Goal: Task Accomplishment & Management: Manage account settings

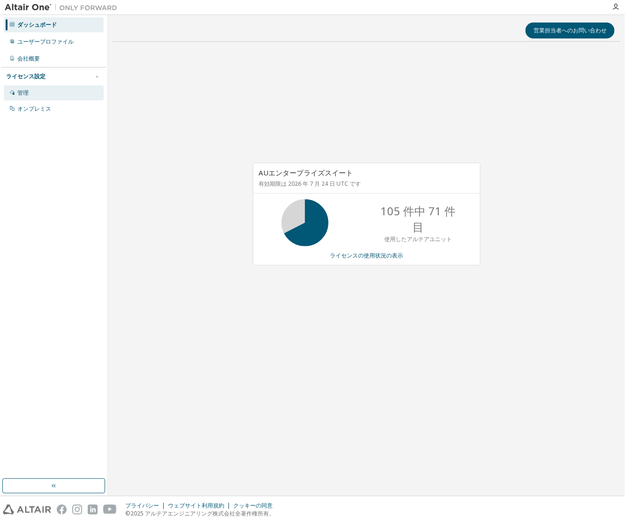
click at [22, 91] on div "管理" at bounding box center [22, 93] width 11 height 8
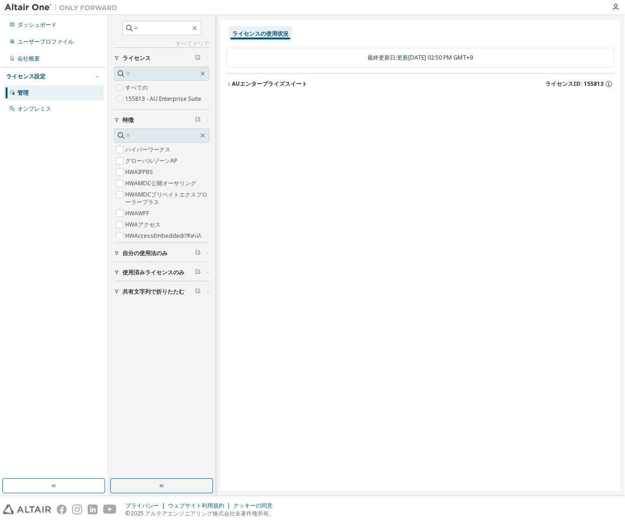
click at [117, 267] on button "使用済みライセンスのみ" at bounding box center [161, 272] width 95 height 21
click at [136, 270] on span "使用済みライセンスのみ" at bounding box center [153, 273] width 62 height 8
click at [137, 271] on span "使用済みライセンスのみ" at bounding box center [153, 273] width 62 height 8
click at [163, 100] on label "155813 - AU Enterprise Suite" at bounding box center [164, 98] width 78 height 11
click at [225, 82] on div "ライセンスの使用状況 最終更新日: 更新 木 2025-10-09 02:50 PM GMT+9 AUエンタープライズスイート ライセンスID: 155813" at bounding box center [421, 256] width 400 height 472
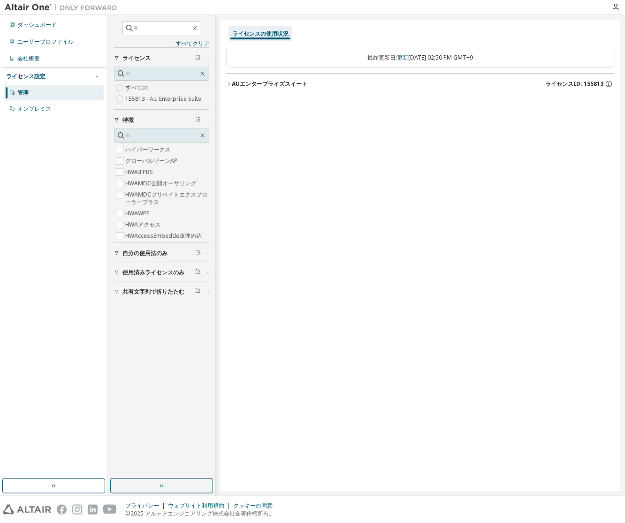
click at [230, 82] on icon "button" at bounding box center [229, 84] width 6 height 6
click at [116, 118] on icon "button" at bounding box center [117, 120] width 4 height 4
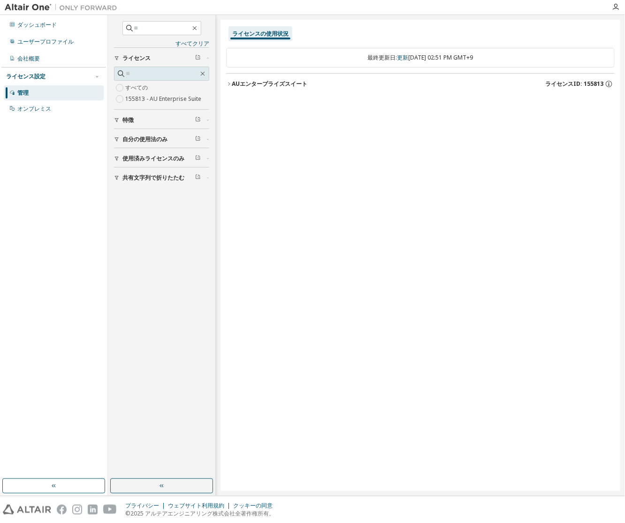
click at [230, 86] on icon "button" at bounding box center [229, 84] width 6 height 6
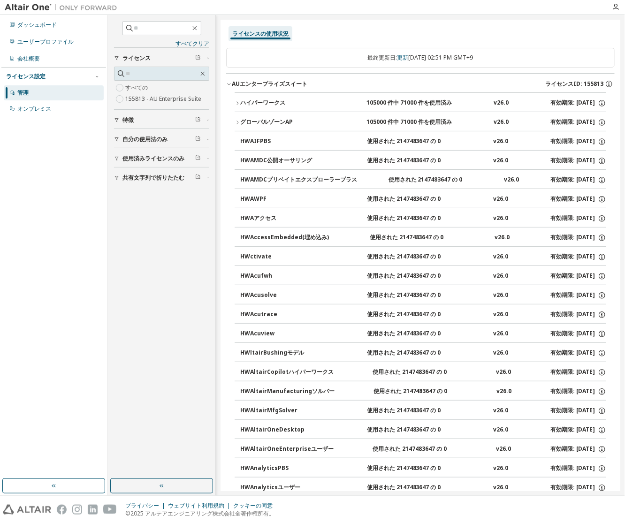
click at [228, 81] on icon "button" at bounding box center [229, 84] width 6 height 6
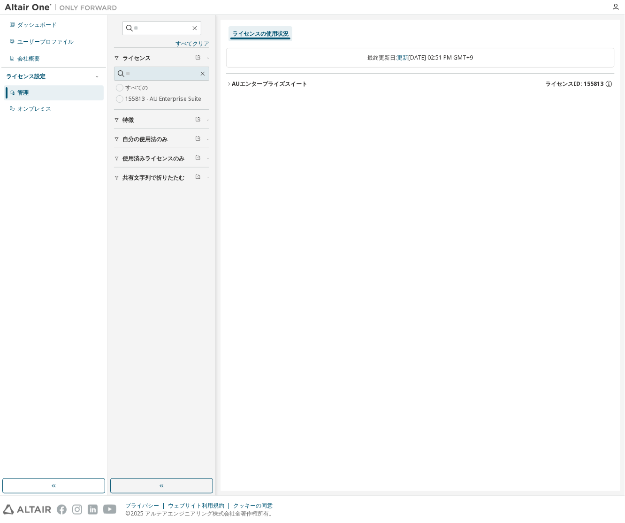
click at [228, 81] on icon "button" at bounding box center [229, 84] width 6 height 6
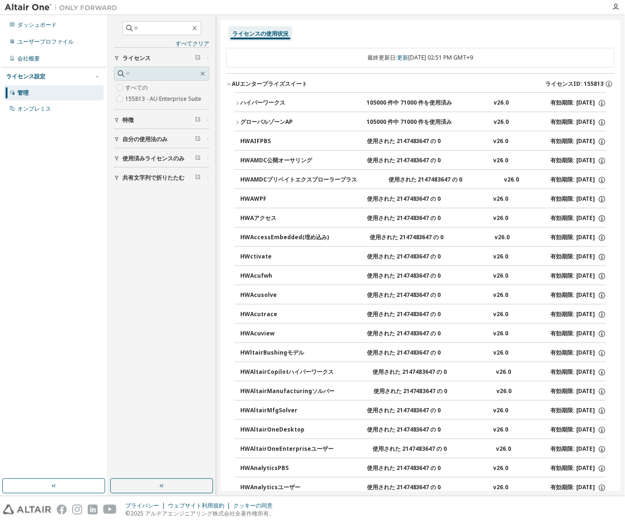
click at [240, 122] on icon "button" at bounding box center [238, 123] width 6 height 6
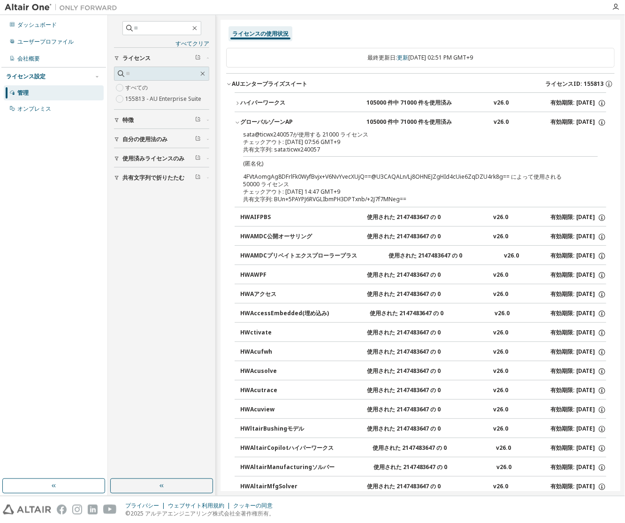
click at [239, 101] on icon "button" at bounding box center [238, 103] width 6 height 6
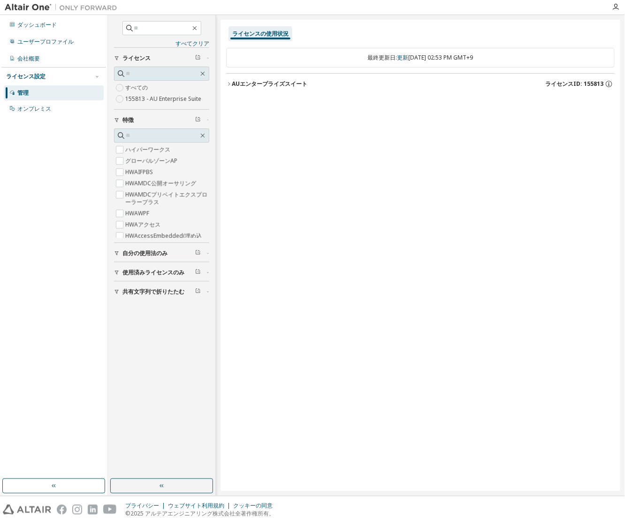
click at [230, 83] on icon "button" at bounding box center [229, 84] width 6 height 6
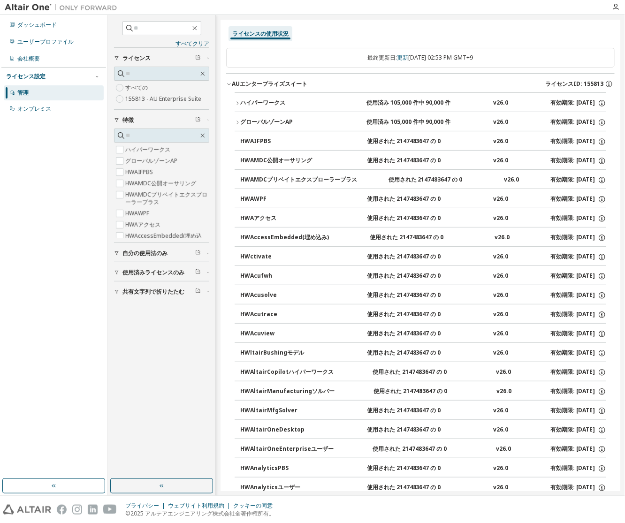
click at [243, 101] on div "ハイパーワークス" at bounding box center [282, 103] width 84 height 8
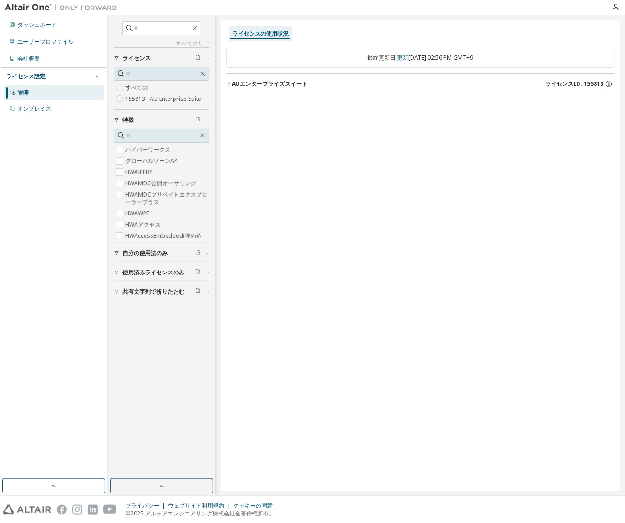
click at [230, 82] on icon "button" at bounding box center [229, 84] width 6 height 6
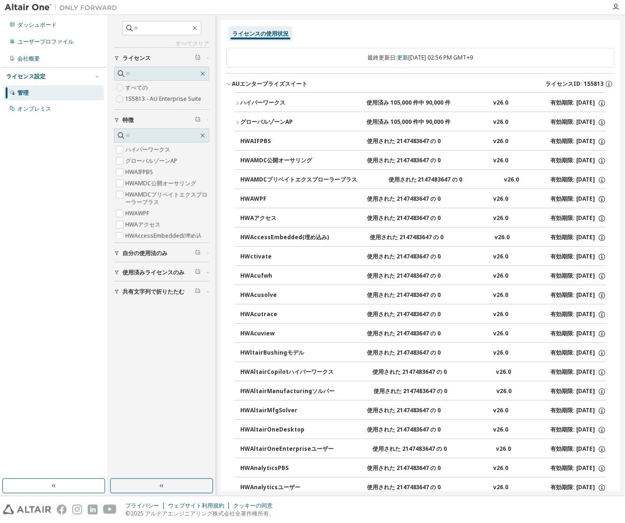
click at [240, 121] on icon "button" at bounding box center [238, 123] width 6 height 6
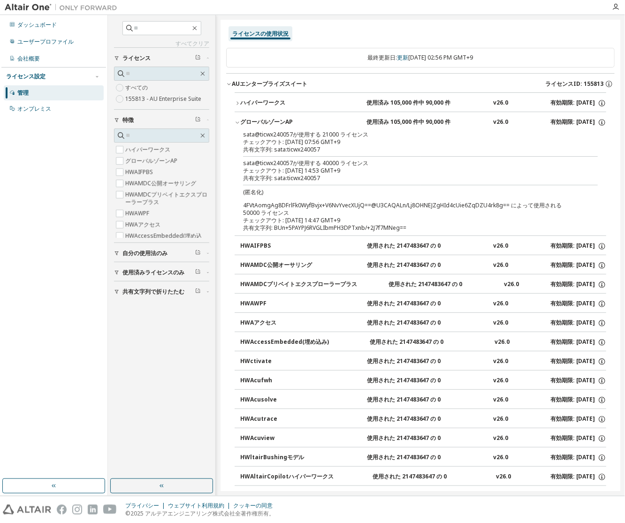
click at [240, 102] on div "ハイパーワークス" at bounding box center [282, 103] width 84 height 8
